Goal: Information Seeking & Learning: Learn about a topic

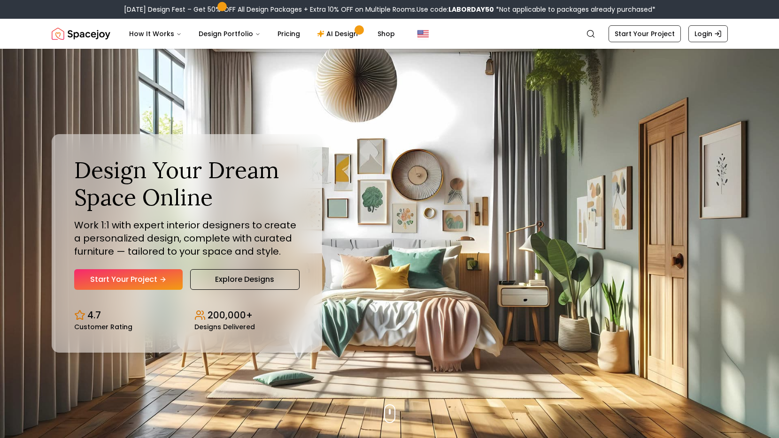
click at [91, 35] on img "Spacejoy" at bounding box center [81, 33] width 59 height 19
click at [276, 37] on link "Pricing" at bounding box center [289, 33] width 38 height 19
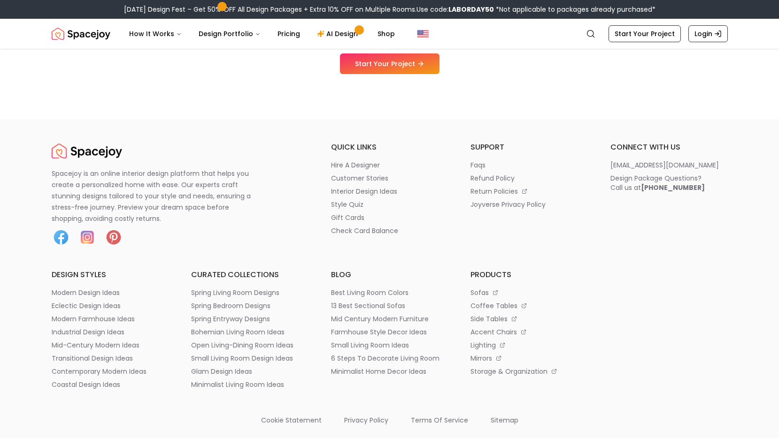
scroll to position [1095, 0]
click at [366, 164] on p "hire a designer" at bounding box center [355, 165] width 49 height 9
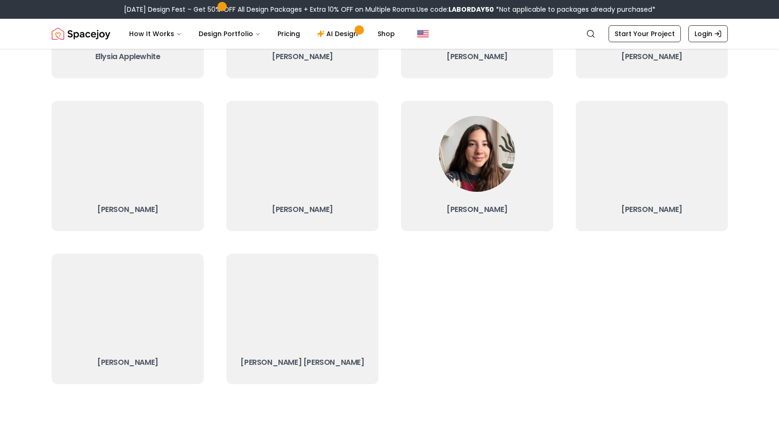
scroll to position [74, 0]
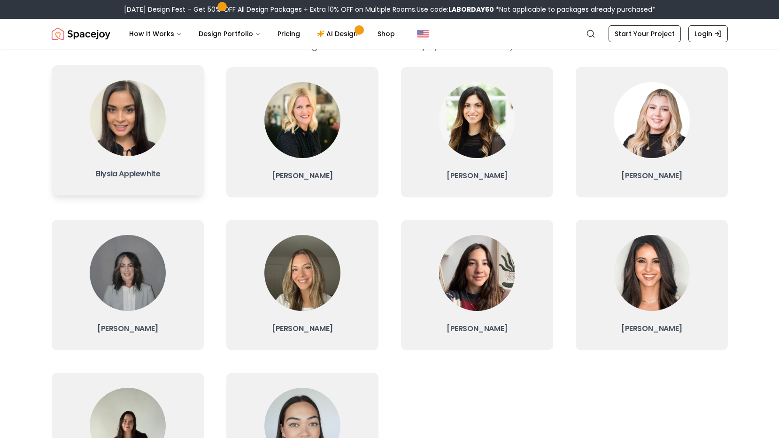
click at [136, 127] on img at bounding box center [128, 118] width 76 height 76
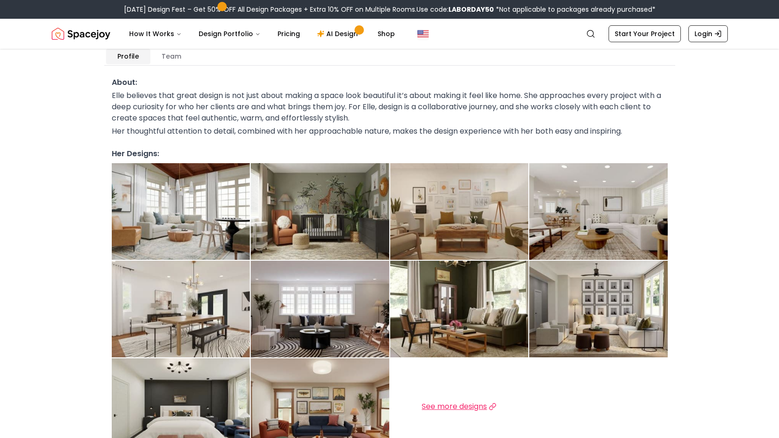
scroll to position [168, 0]
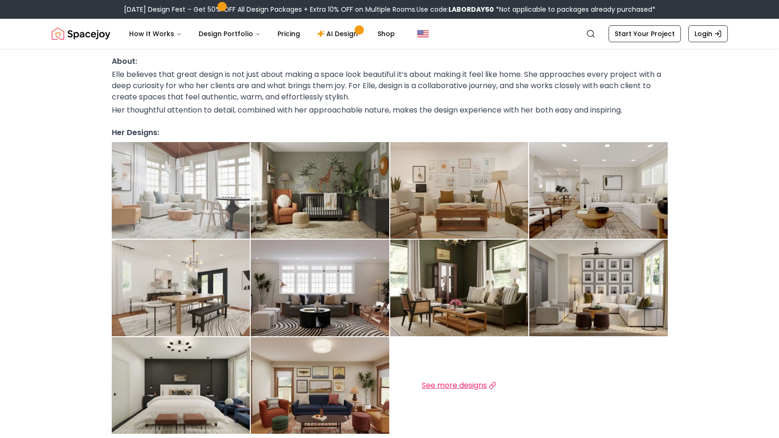
click at [207, 197] on img at bounding box center [181, 190] width 138 height 97
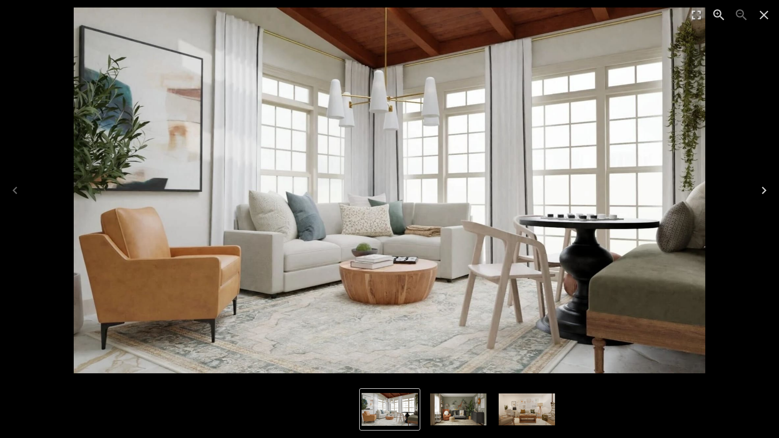
click at [761, 190] on icon "Next" at bounding box center [763, 190] width 15 height 15
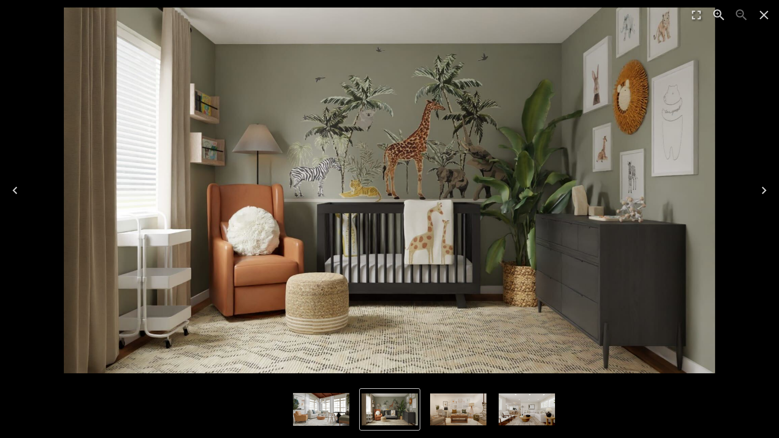
click at [761, 191] on icon "Next" at bounding box center [763, 190] width 15 height 15
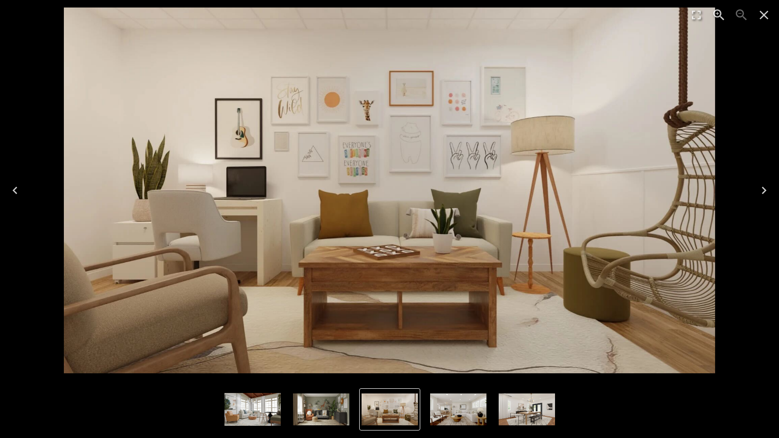
click at [761, 191] on icon "Next" at bounding box center [763, 190] width 15 height 15
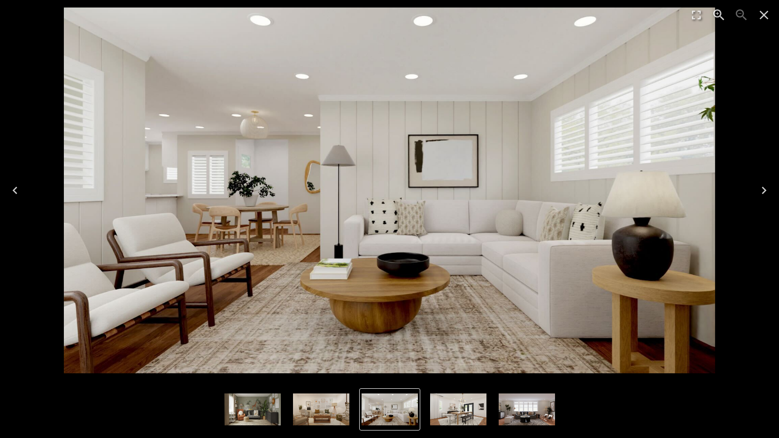
click at [762, 192] on icon "Next" at bounding box center [763, 190] width 15 height 15
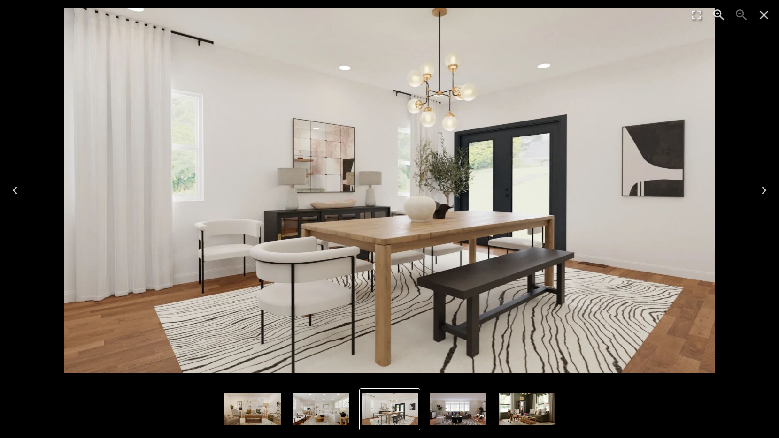
click at [762, 192] on icon "Next" at bounding box center [763, 190] width 15 height 15
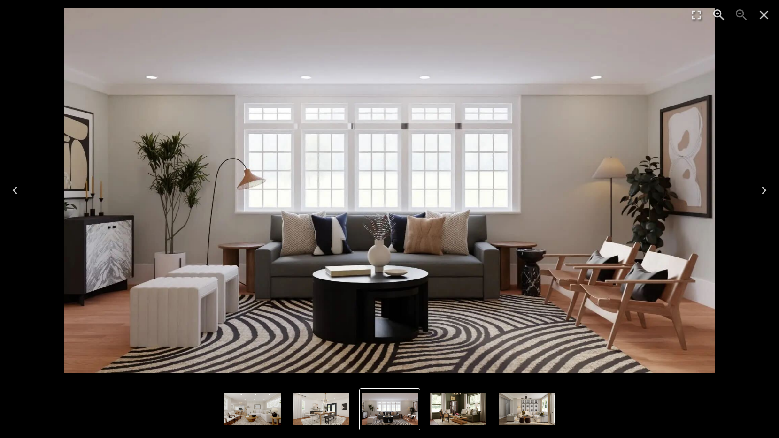
click at [762, 192] on icon "Next" at bounding box center [763, 190] width 15 height 15
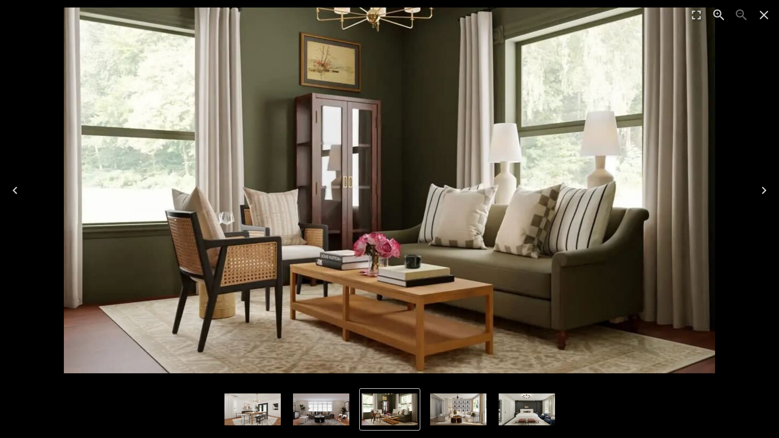
click at [763, 193] on icon "Next" at bounding box center [763, 191] width 5 height 8
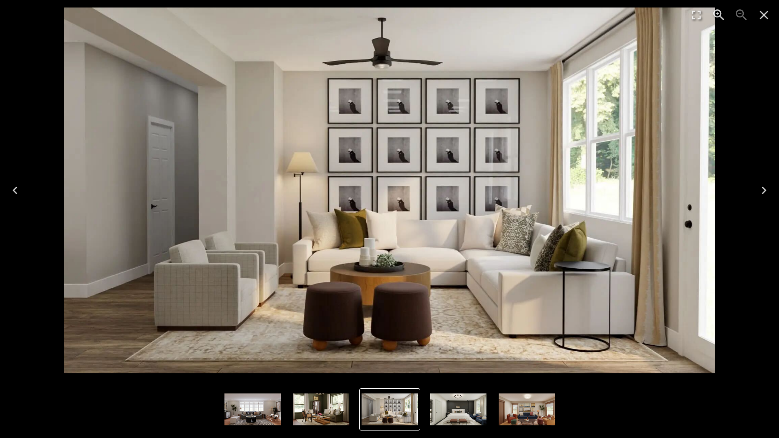
click at [763, 193] on icon "Next" at bounding box center [763, 191] width 5 height 8
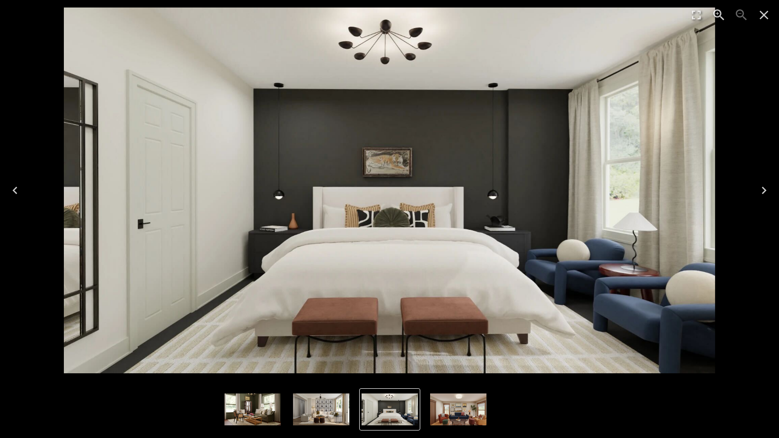
click at [763, 193] on icon "Next" at bounding box center [763, 191] width 5 height 8
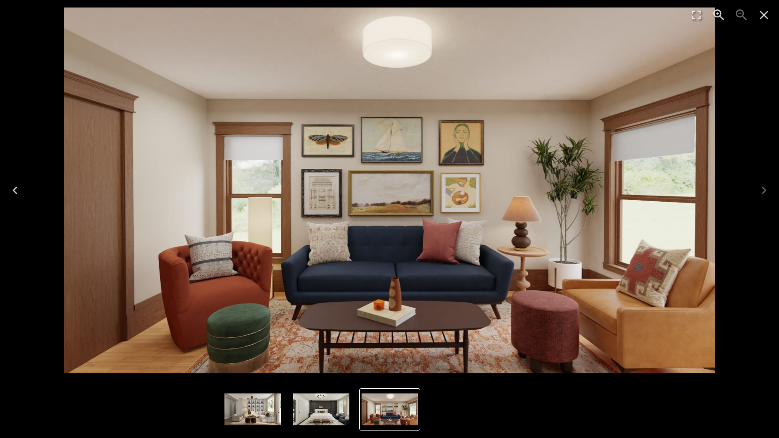
click at [765, 14] on icon "Close" at bounding box center [764, 15] width 9 height 9
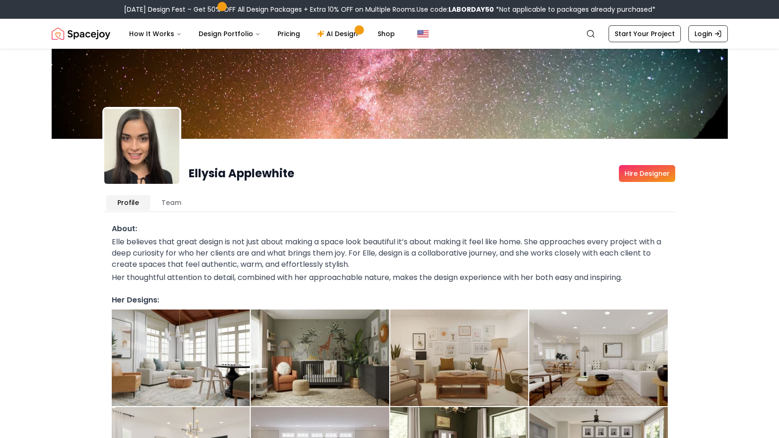
scroll to position [0, 0]
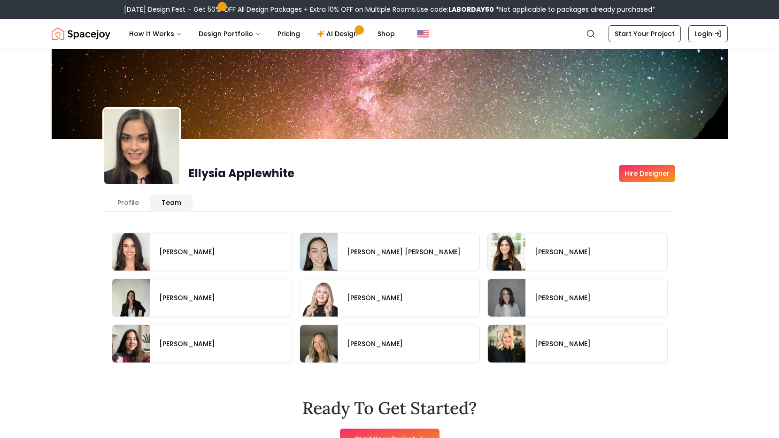
click at [169, 200] on button "Team" at bounding box center [171, 202] width 42 height 15
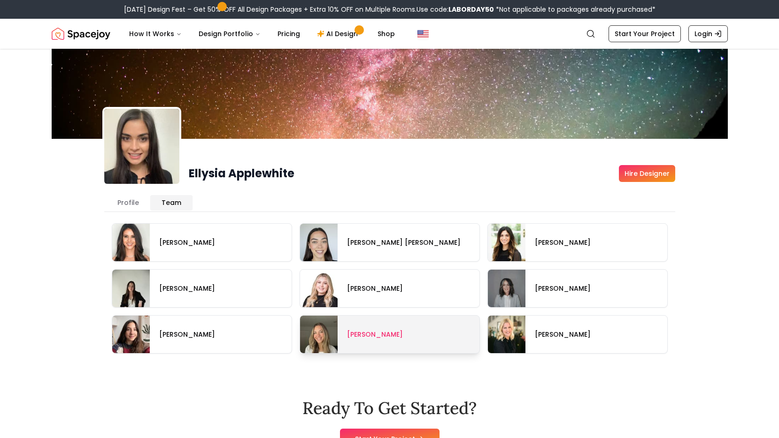
click at [366, 333] on span at bounding box center [389, 335] width 179 height 38
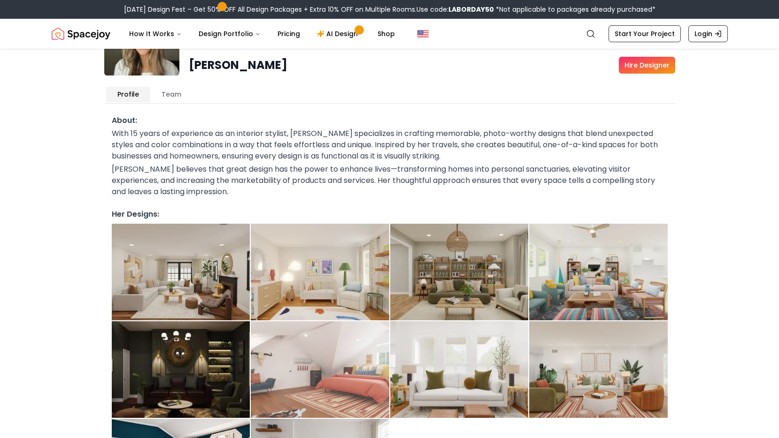
scroll to position [102, 0]
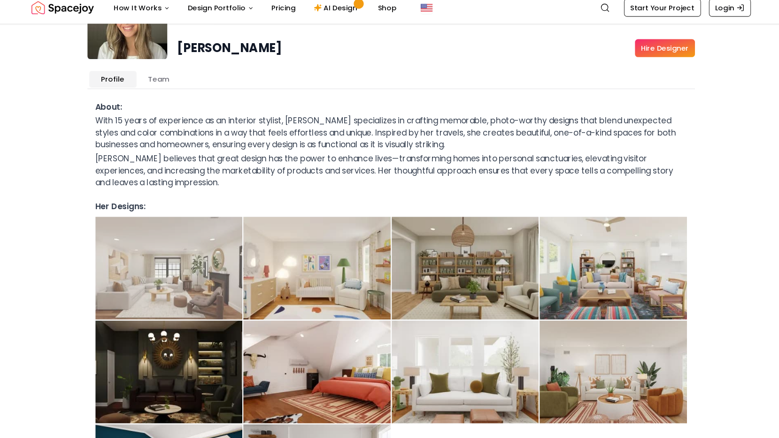
click at [194, 260] on img at bounding box center [181, 279] width 138 height 97
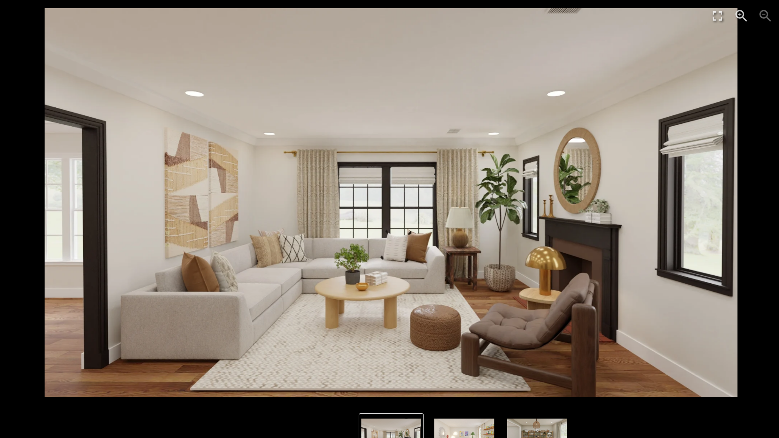
click at [430, 408] on img "2 of 10" at bounding box center [458, 410] width 56 height 32
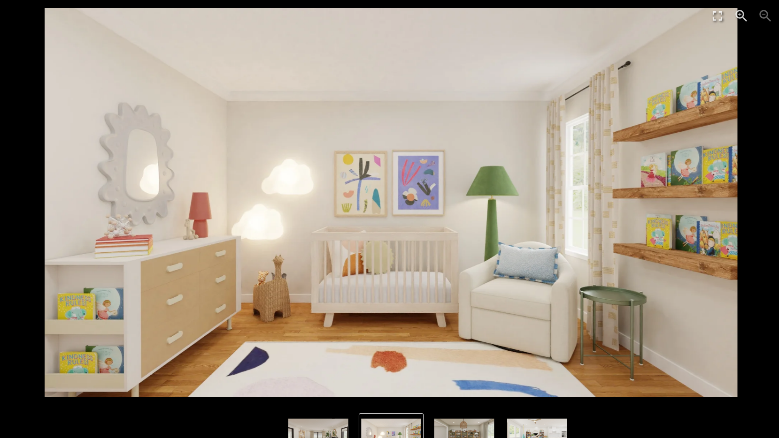
click at [438, 410] on img "3 of 10" at bounding box center [458, 410] width 56 height 32
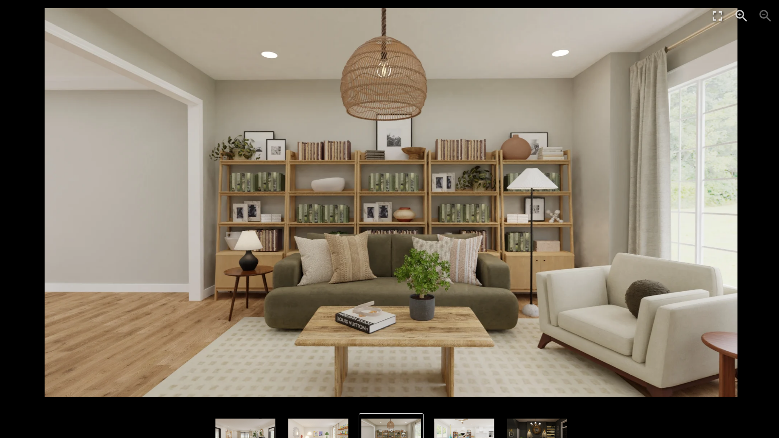
click at [499, 398] on img "5 of 10" at bounding box center [527, 410] width 56 height 32
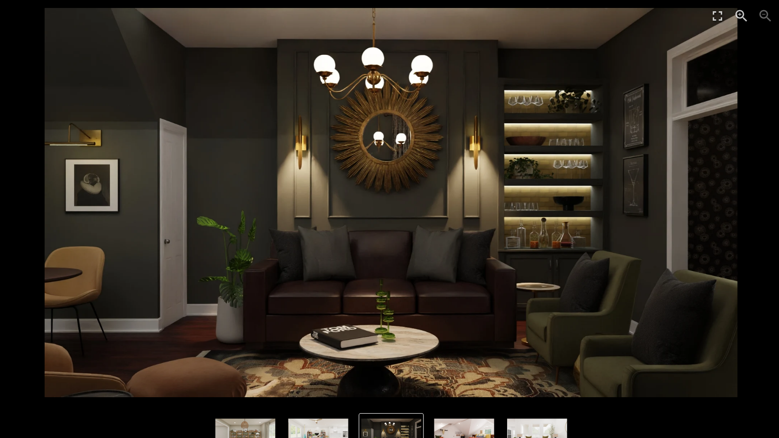
click at [432, 397] on img "6 of 10" at bounding box center [458, 410] width 56 height 32
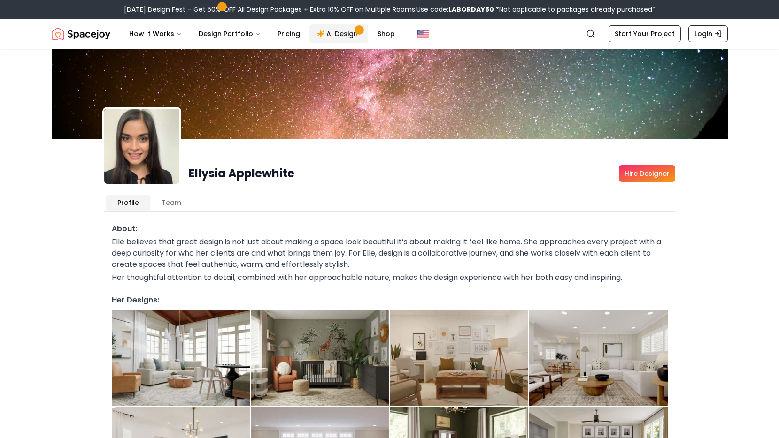
click at [323, 36] on link "AI Design" at bounding box center [338, 33] width 59 height 19
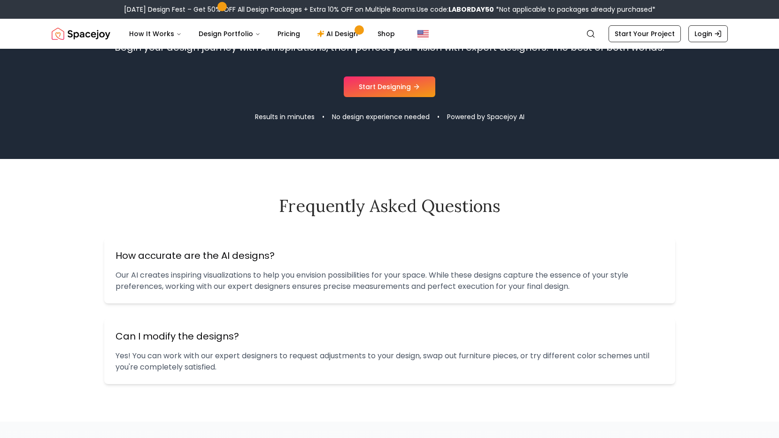
scroll to position [968, 0]
